Goal: Transaction & Acquisition: Purchase product/service

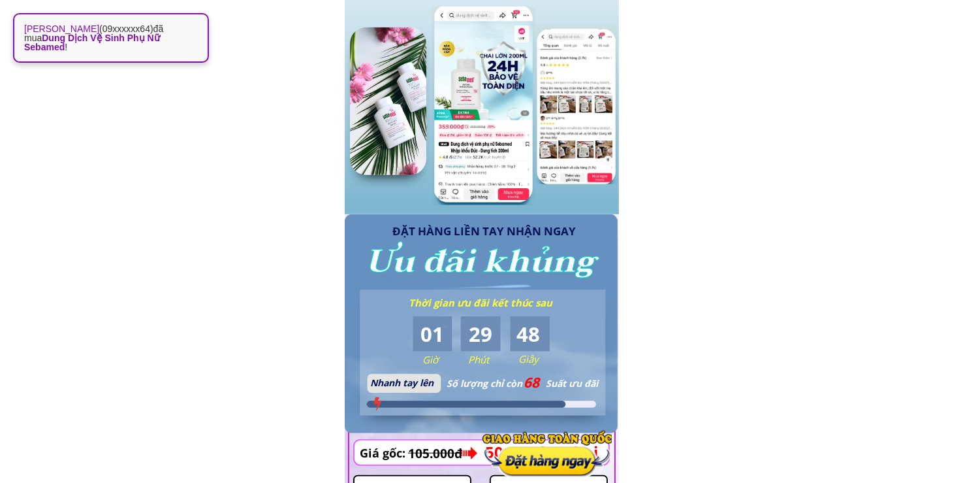
scroll to position [1371, 0]
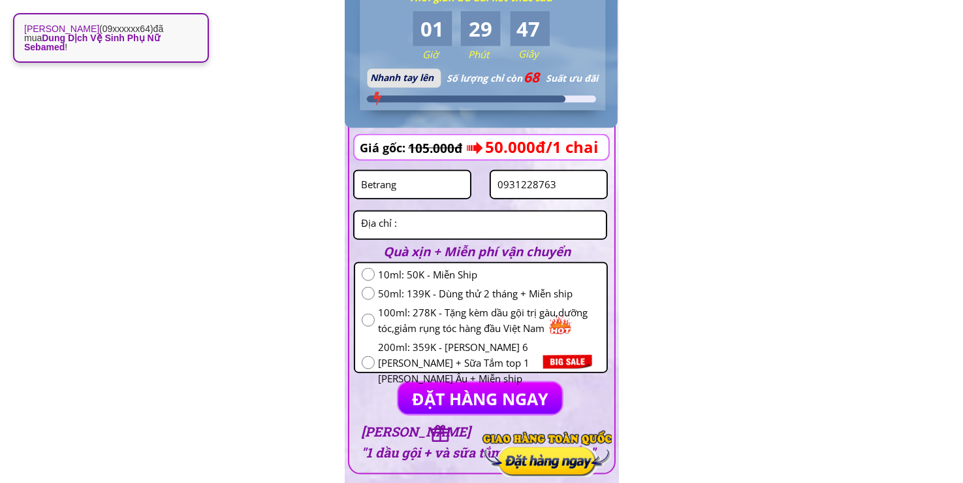
click at [567, 193] on input "0931228763" at bounding box center [548, 184] width 109 height 27
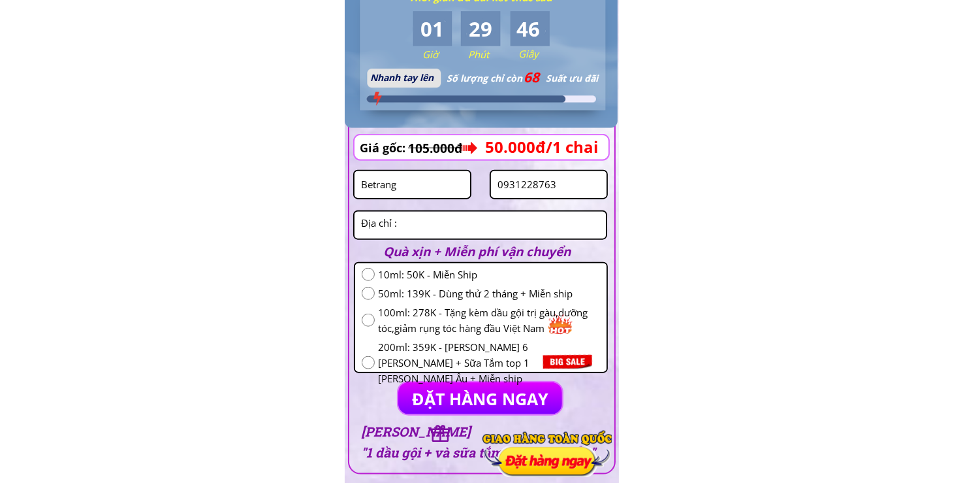
paste input "776446505"
type input "0776446505"
click at [367, 298] on input "radio" at bounding box center [368, 293] width 13 height 13
radio input "true"
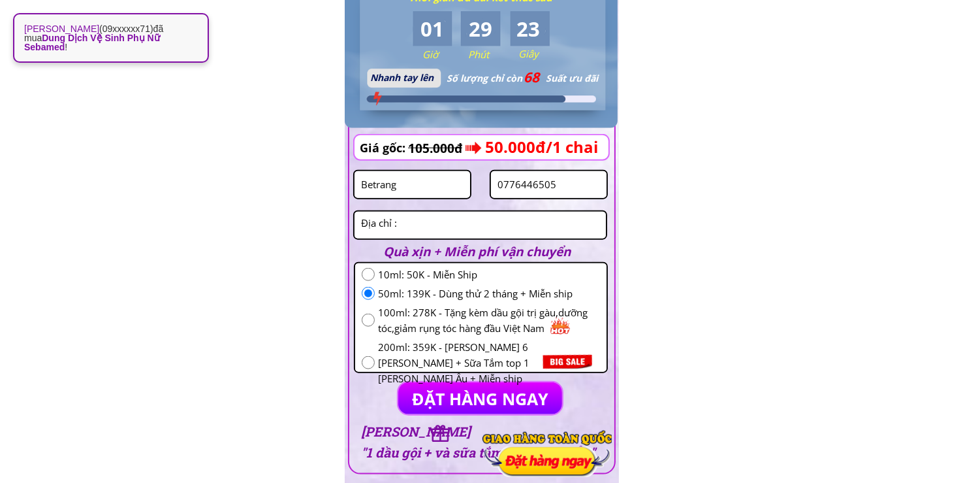
click at [417, 229] on textarea at bounding box center [480, 225] width 245 height 27
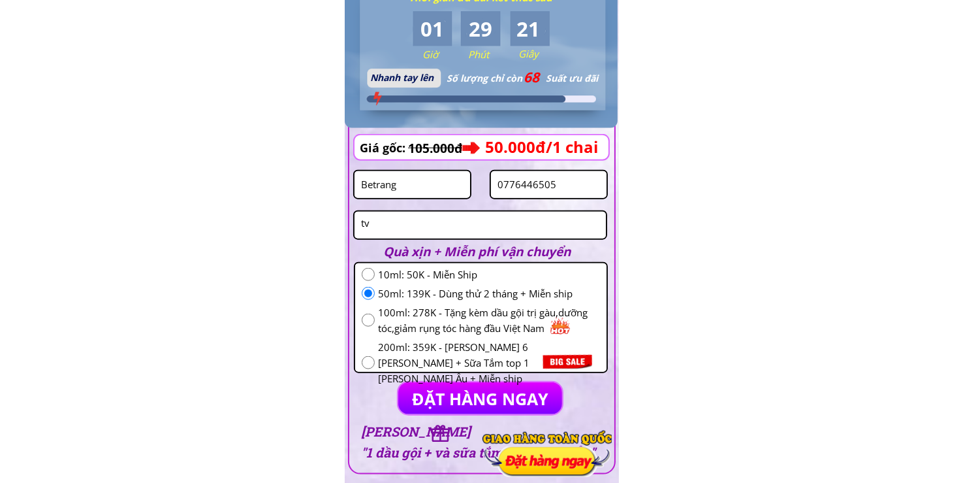
type textarea "tv"
click at [413, 184] on input "Betrang" at bounding box center [412, 184] width 109 height 27
paste input "[PERSON_NAME]"
type input "[PERSON_NAME]"
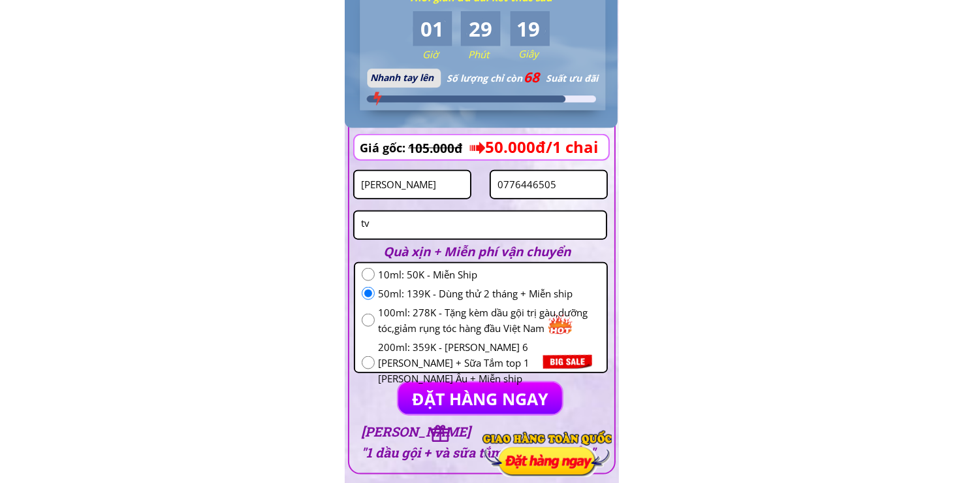
click at [549, 185] on input "0776446505" at bounding box center [548, 184] width 109 height 27
click at [449, 391] on p "ĐẶT HÀNG NGAY" at bounding box center [480, 398] width 164 height 32
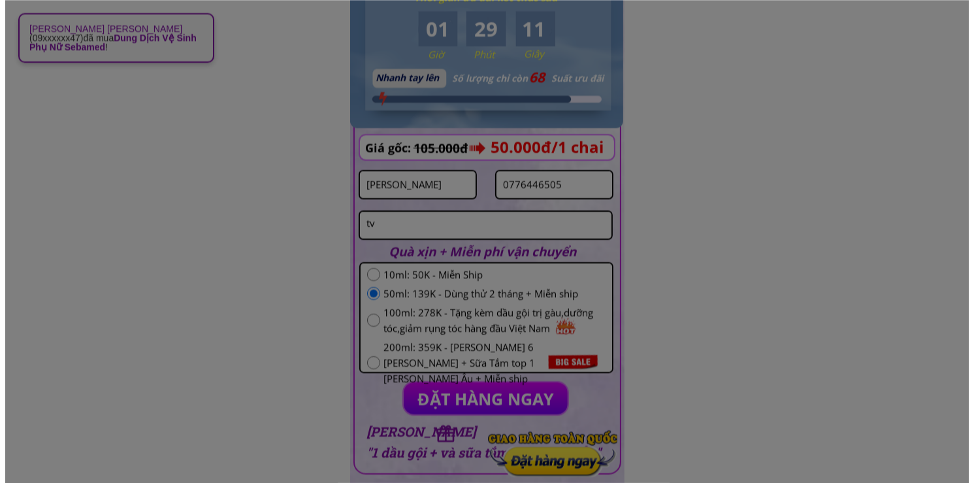
scroll to position [0, 0]
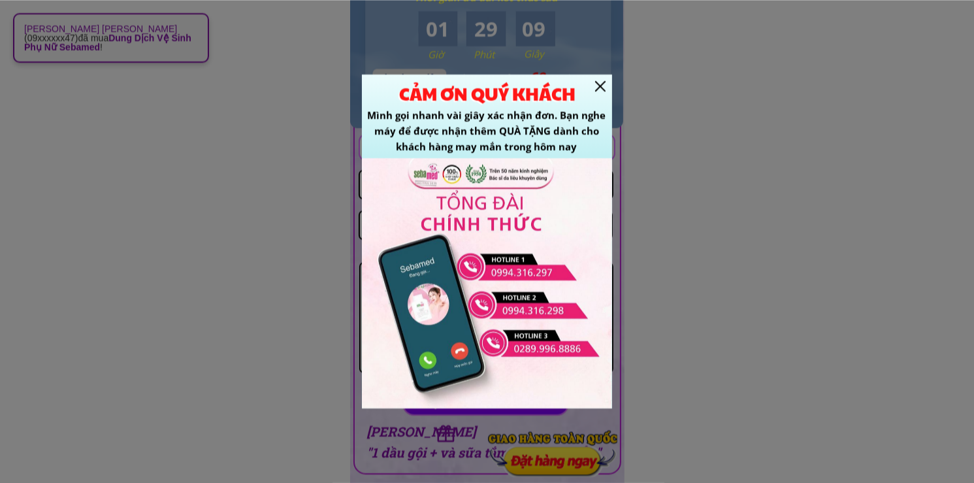
click at [605, 86] on div at bounding box center [600, 86] width 10 height 10
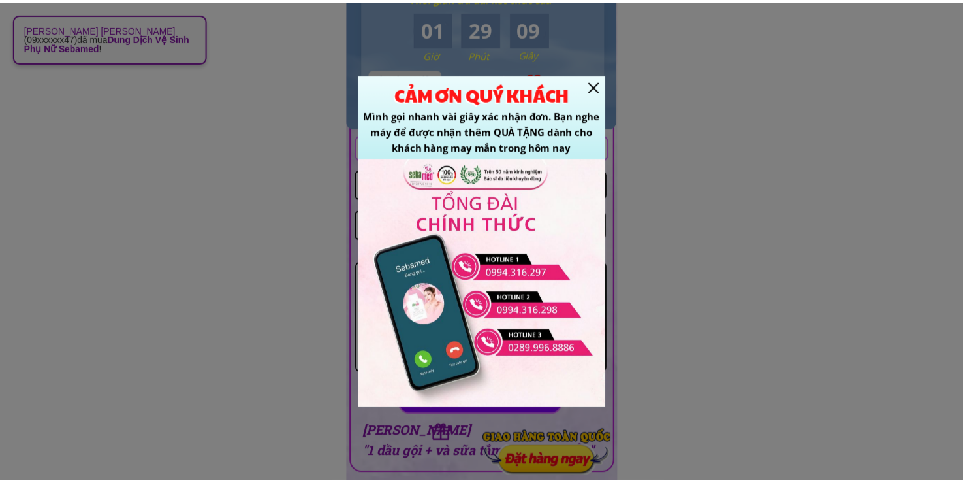
scroll to position [1371, 0]
